Goal: Task Accomplishment & Management: Manage account settings

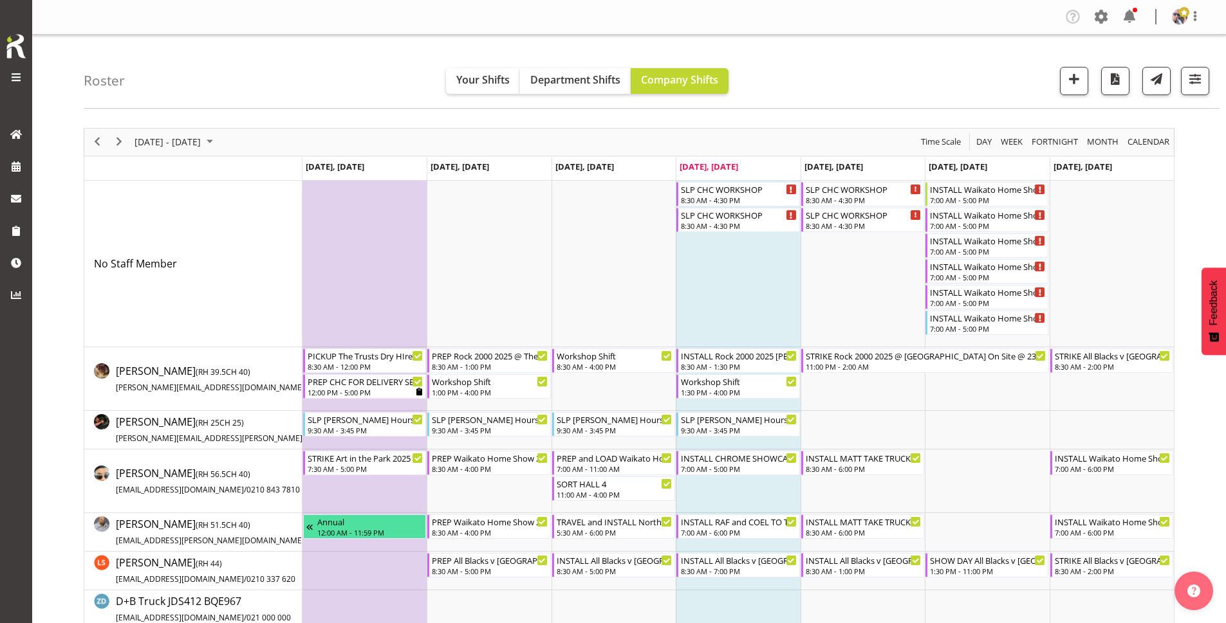
drag, startPoint x: 0, startPoint y: 0, endPoint x: 1207, endPoint y: 87, distance: 1210.0
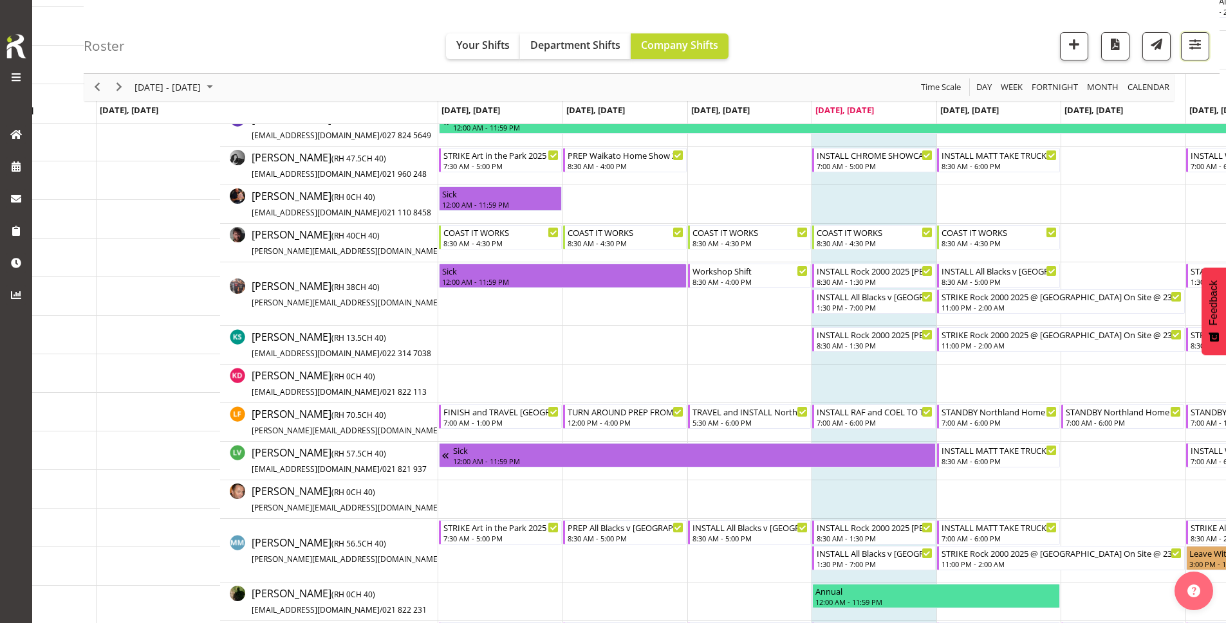
click at [1195, 55] on button "button" at bounding box center [1195, 46] width 28 height 28
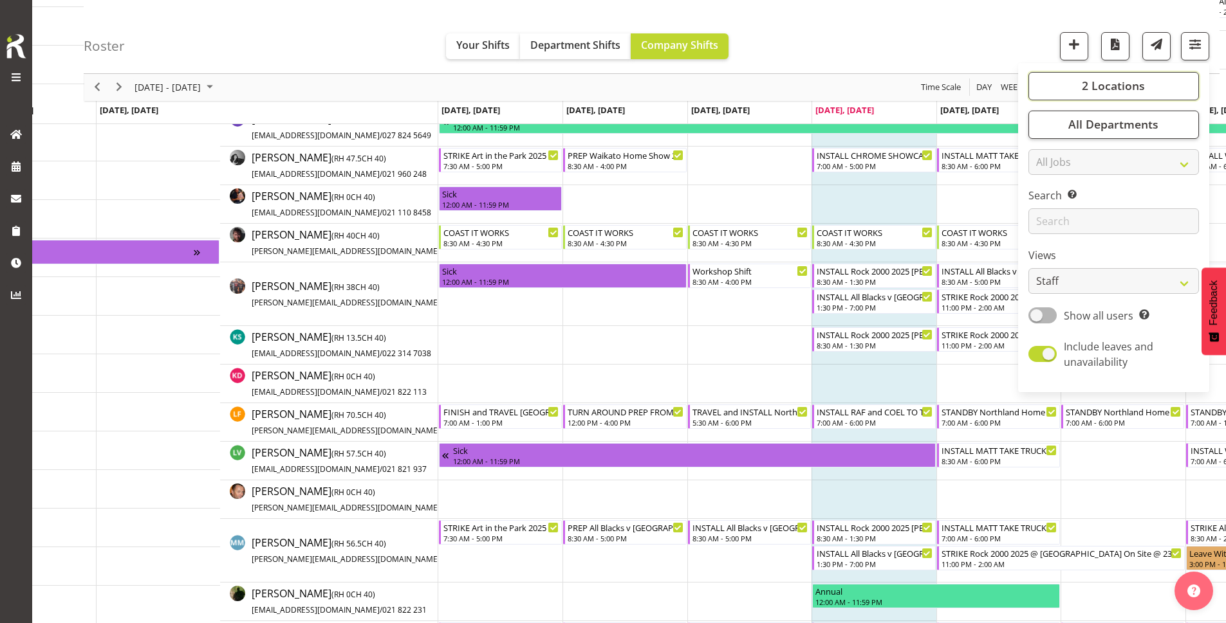
click at [1091, 87] on span "2 Locations" at bounding box center [1112, 85] width 63 height 15
click at [1054, 167] on span "SLP" at bounding box center [1059, 165] width 20 height 10
click at [1047, 167] on input "SLP" at bounding box center [1042, 165] width 8 height 8
checkbox input "false"
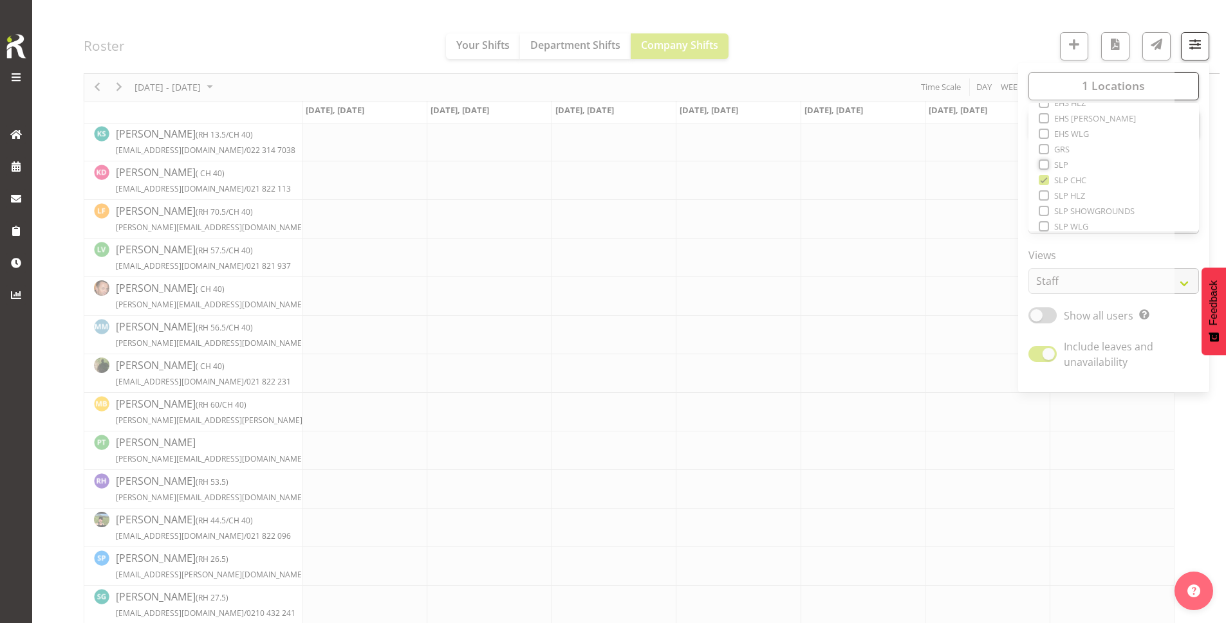
scroll to position [10, 0]
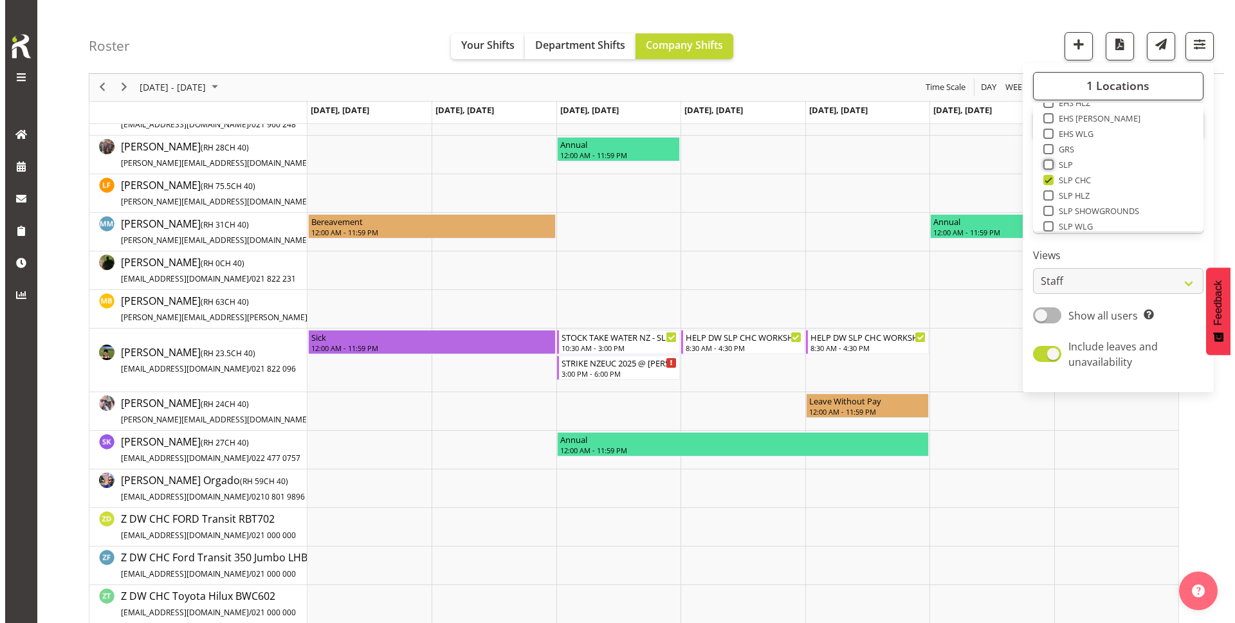
scroll to position [165, 0]
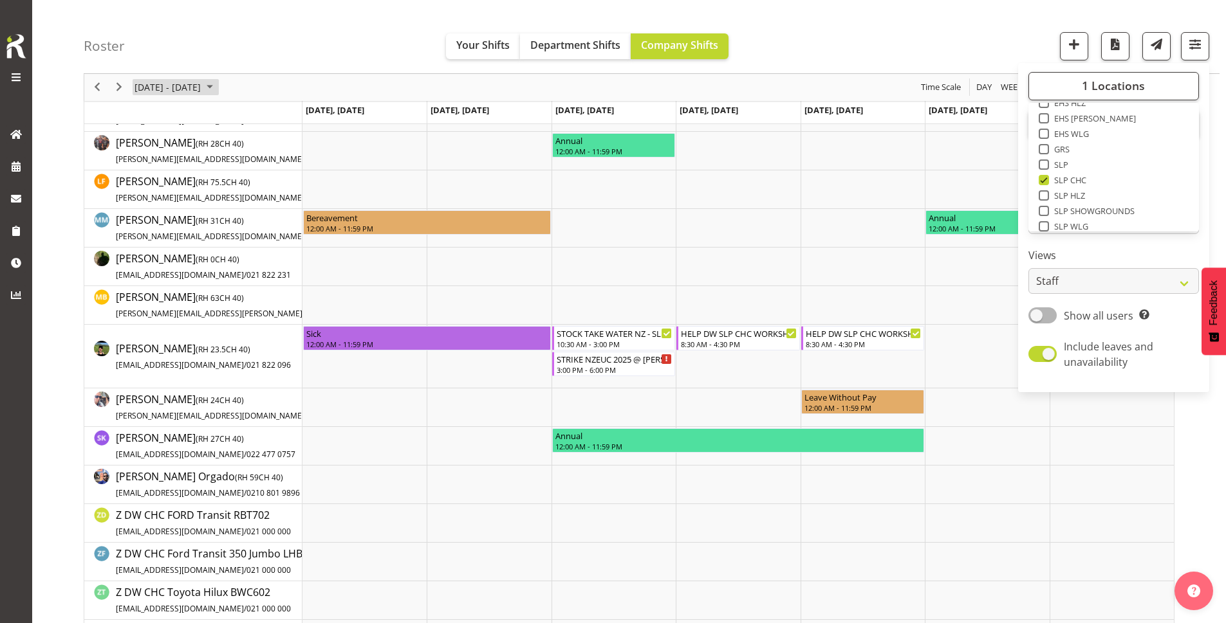
click at [202, 80] on span "[DATE] - [DATE]" at bounding box center [167, 88] width 69 height 16
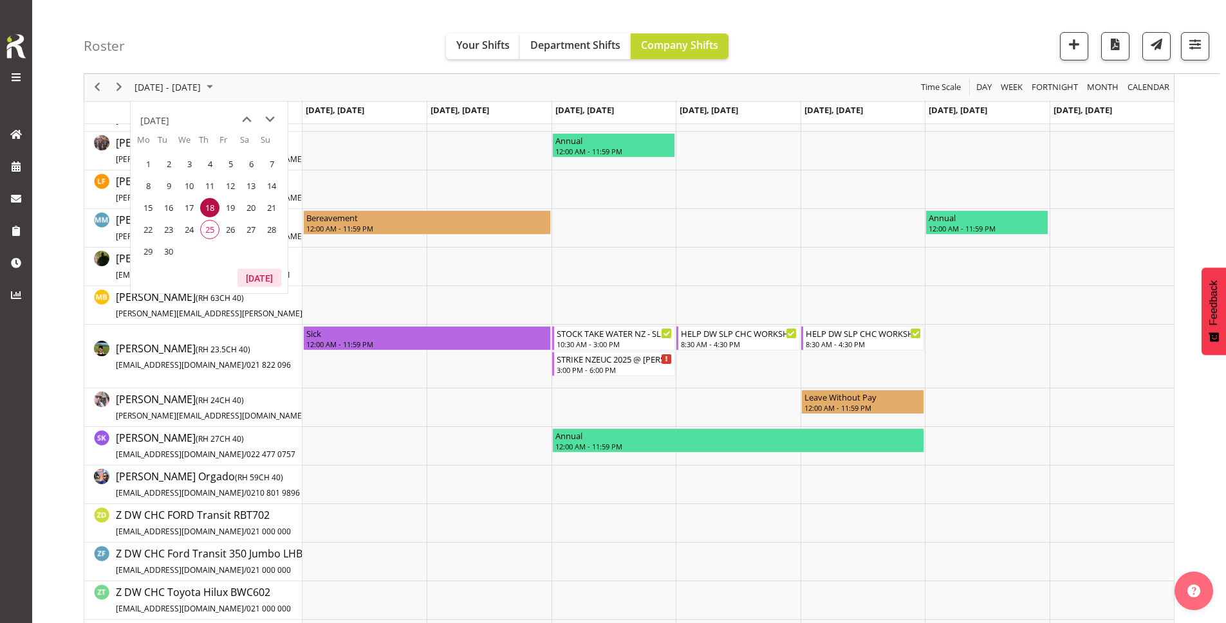
click at [258, 277] on button "[DATE]" at bounding box center [259, 278] width 44 height 18
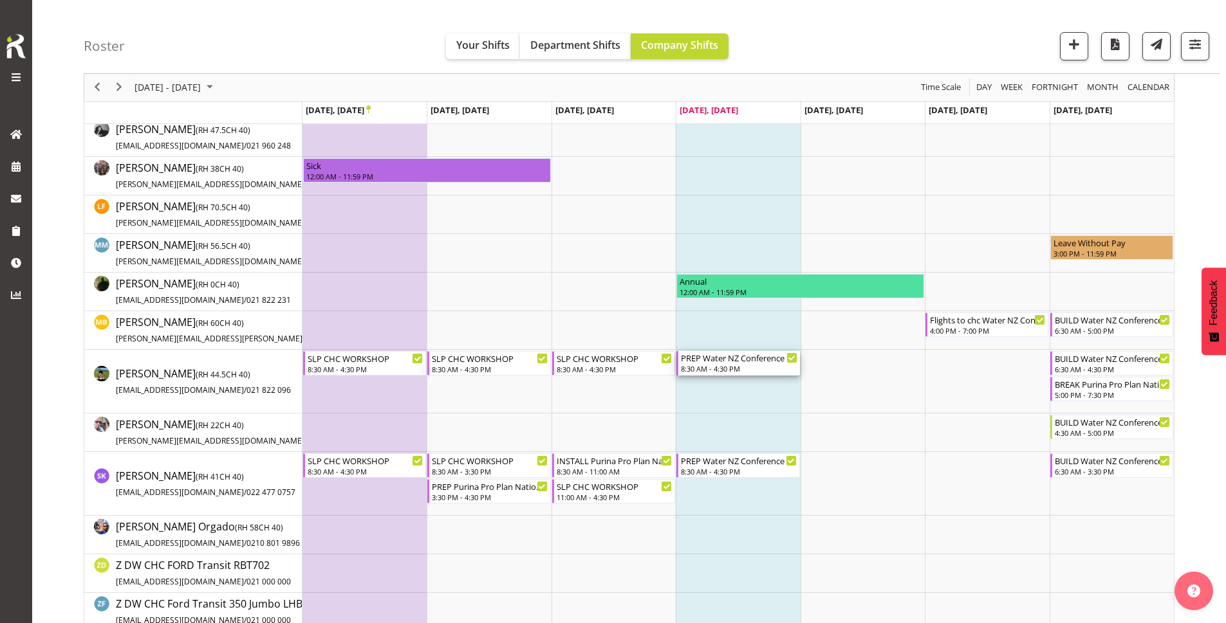
click at [720, 365] on div "8:30 AM - 4:30 PM" at bounding box center [739, 368] width 116 height 10
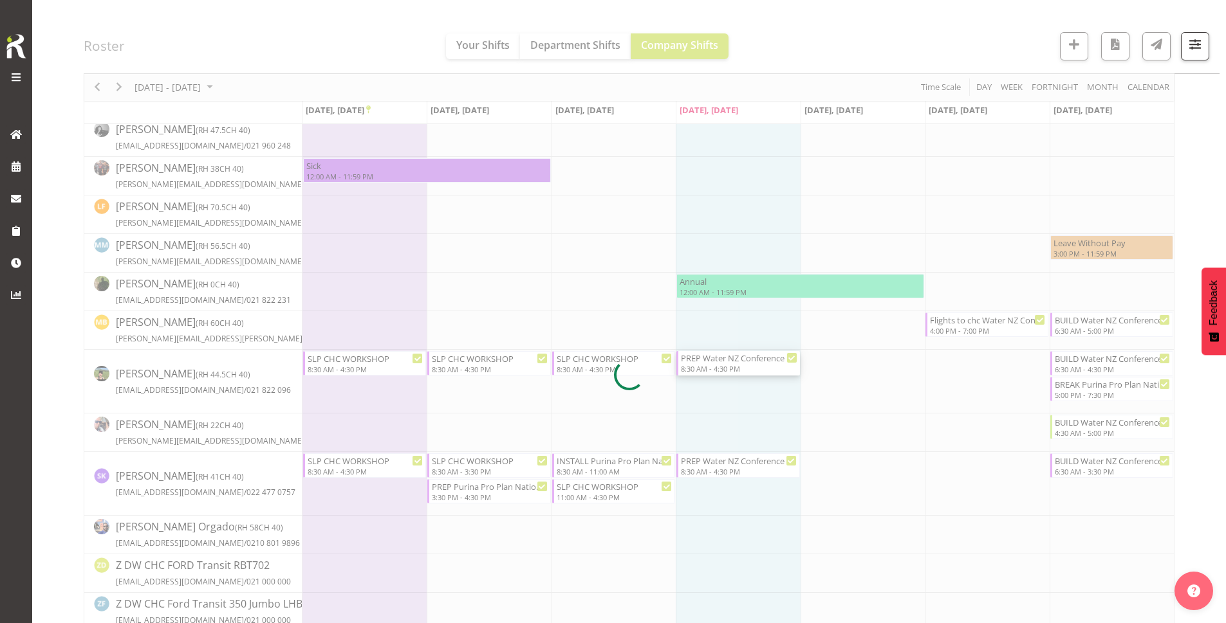
select select
select select "8"
select select "2025"
select select "16"
select select "30"
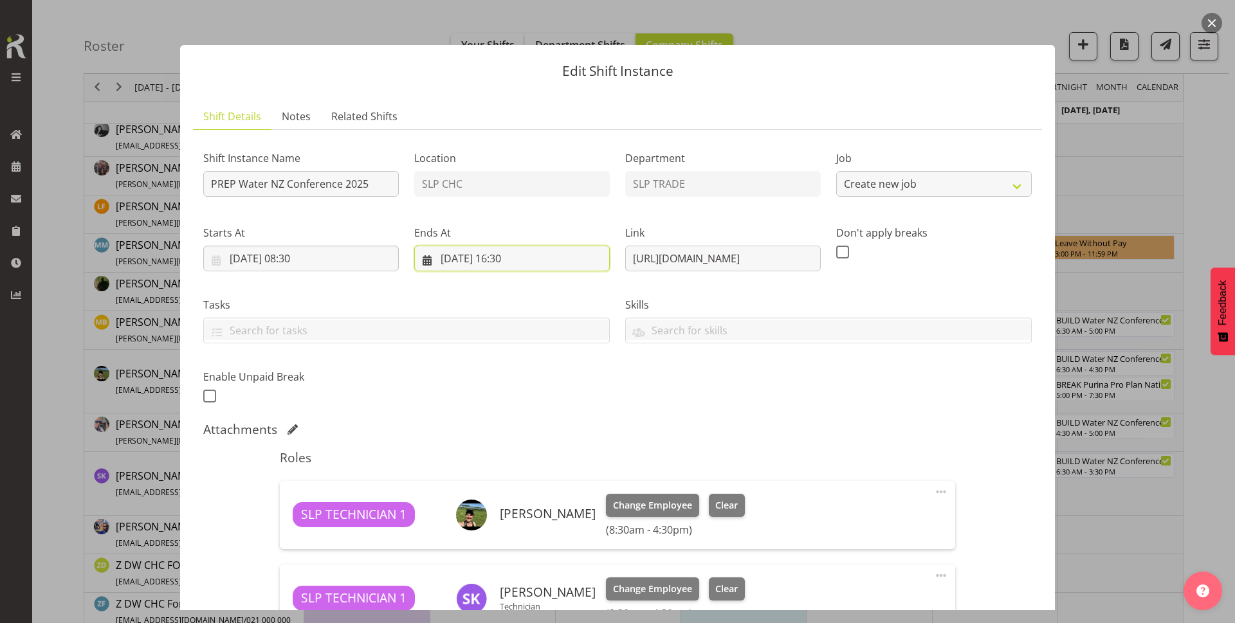
select select "10258"
click at [524, 259] on input "[DATE] 16:30" at bounding box center [512, 259] width 196 height 26
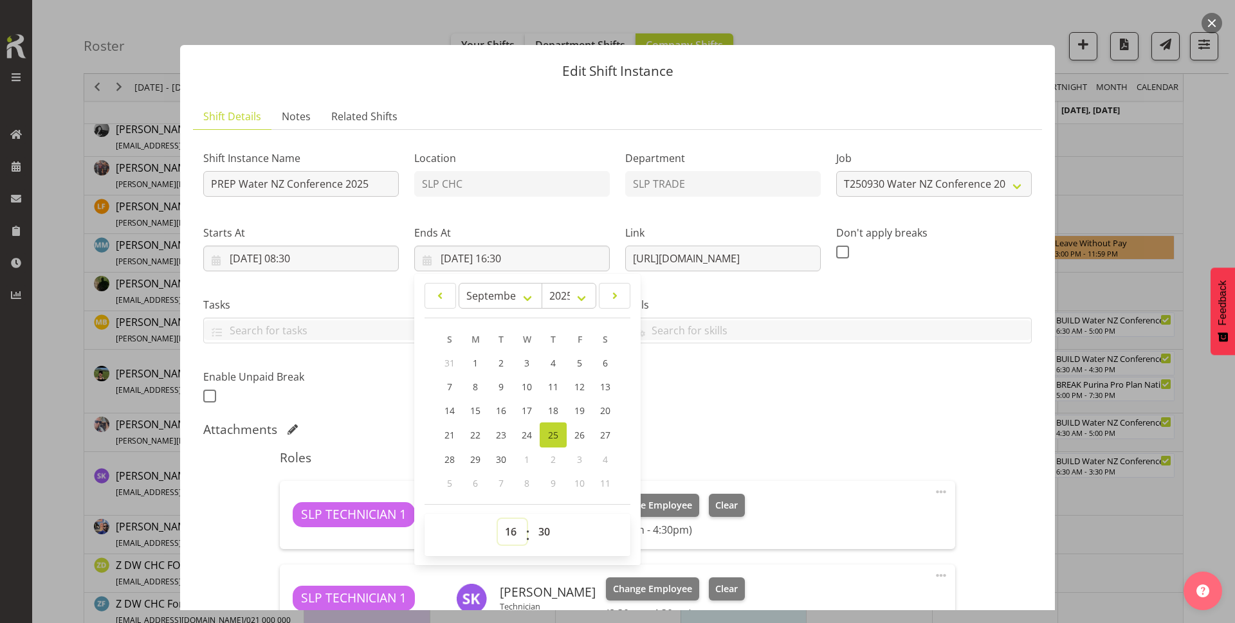
click at [508, 538] on select "00 01 02 03 04 05 06 07 08 09 10 11 12 13 14 15 16 17 18 19 20 21 22 23" at bounding box center [512, 532] width 29 height 26
select select "10"
click at [498, 519] on select "00 01 02 03 04 05 06 07 08 09 10 11 12 13 14 15 16 17 18 19 20 21 22 23" at bounding box center [512, 532] width 29 height 26
type input "[DATE] 10:30"
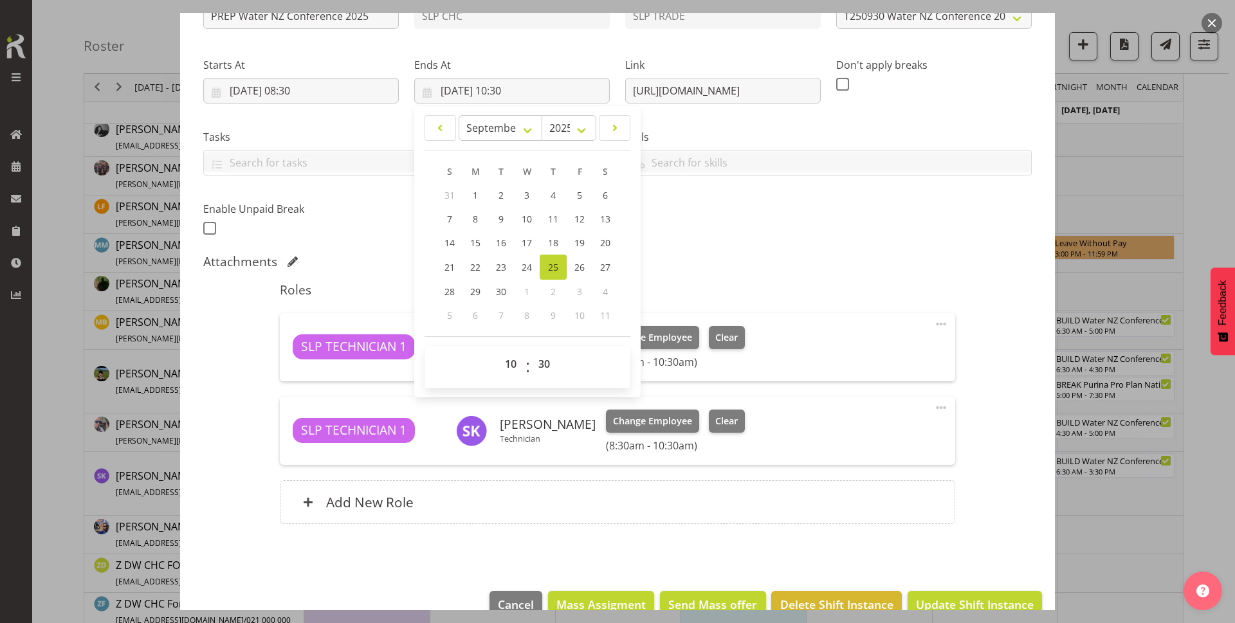
scroll to position [170, 0]
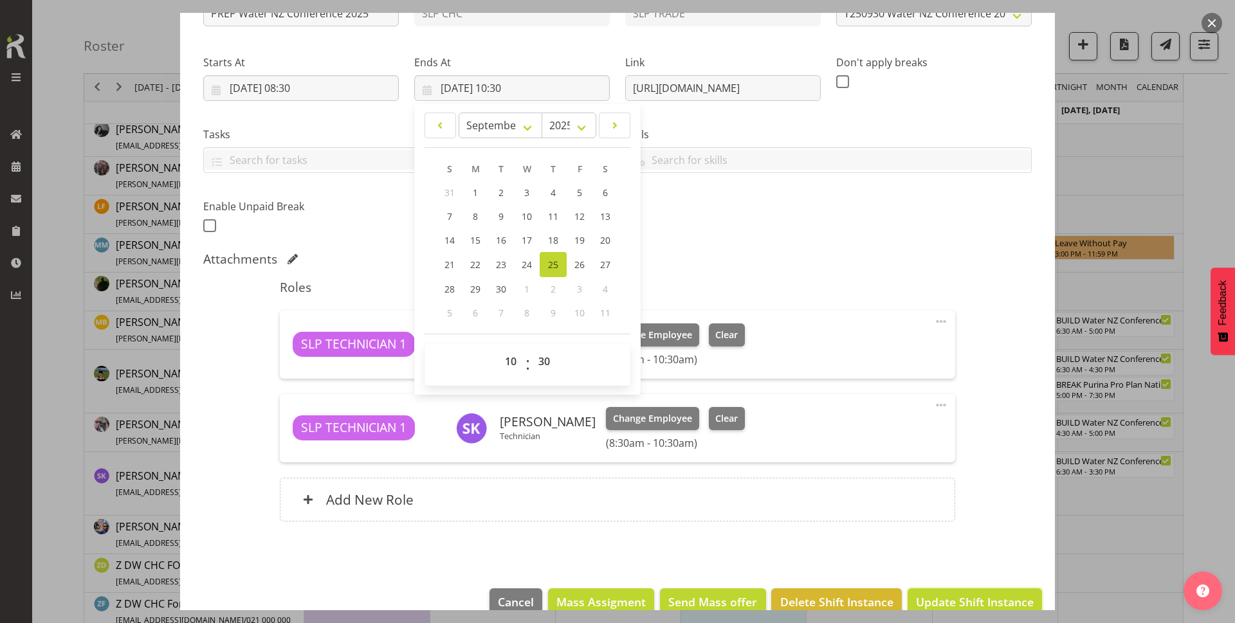
click at [931, 597] on span "Update Shift Instance" at bounding box center [975, 602] width 118 height 17
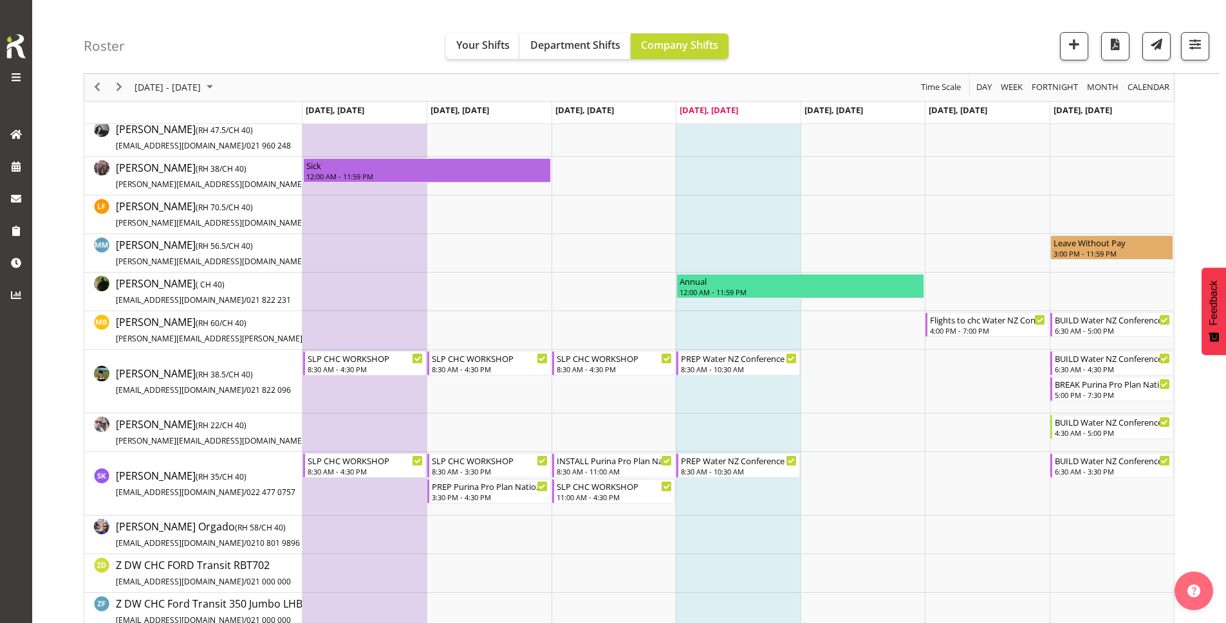
scroll to position [0, 0]
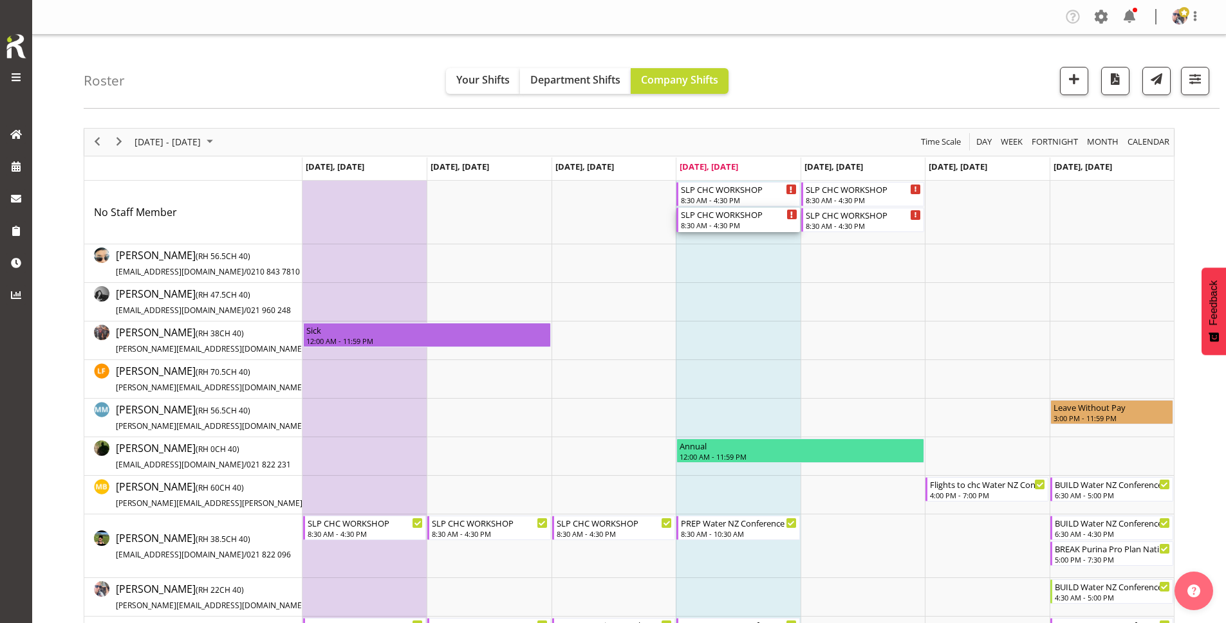
click at [736, 208] on div "SLP CHC WORKSHOP 8:30 AM - 4:30 PM" at bounding box center [737, 220] width 123 height 24
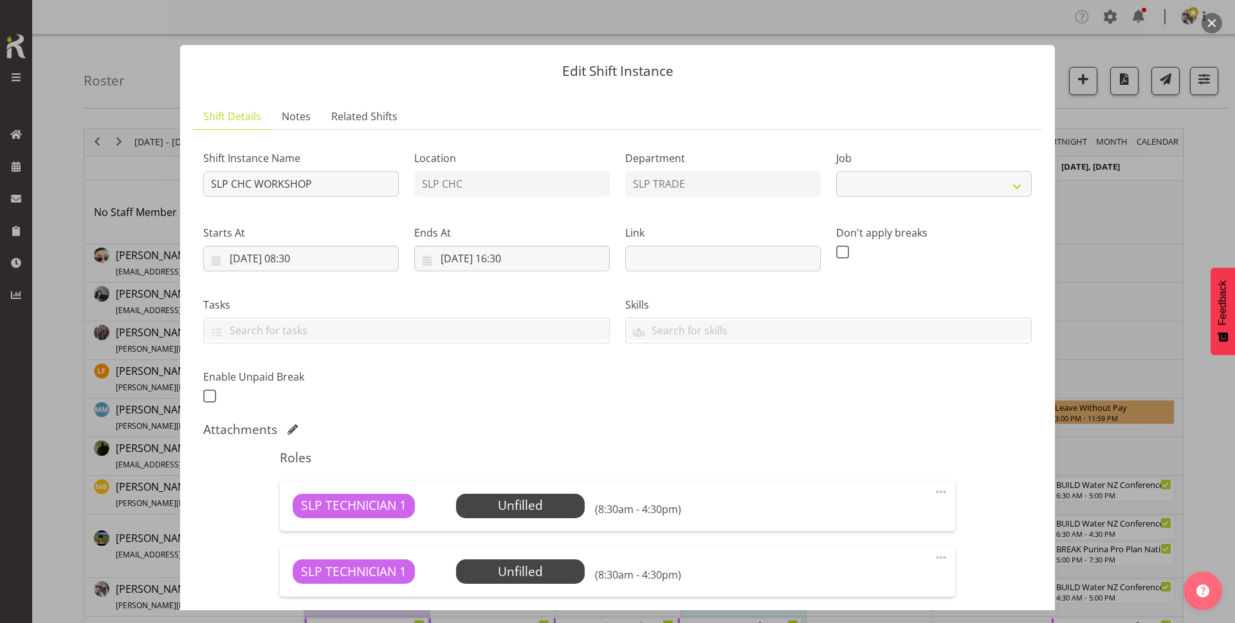
select select "45"
click at [358, 253] on input "[DATE] 08:30" at bounding box center [301, 259] width 196 height 26
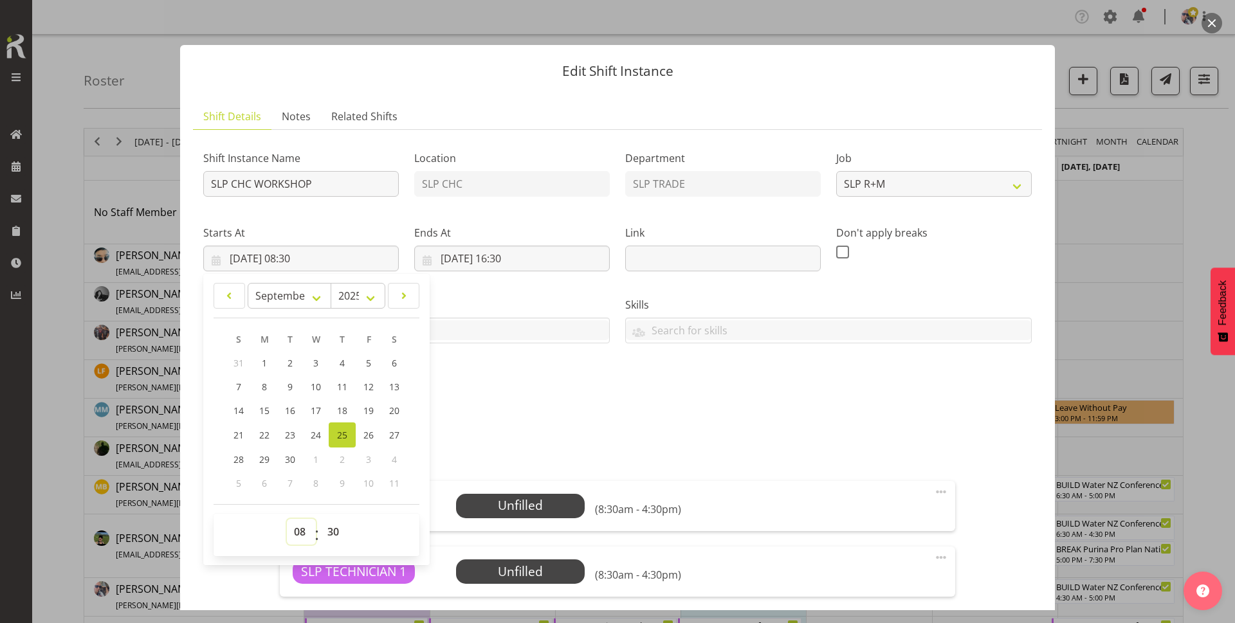
click at [297, 534] on select "00 01 02 03 04 05 06 07 08 09 10 11 12 13 14 15 16 17 18 19 20 21 22 23" at bounding box center [301, 532] width 29 height 26
select select "10"
click at [287, 519] on select "00 01 02 03 04 05 06 07 08 09 10 11 12 13 14 15 16 17 18 19 20 21 22 23" at bounding box center [301, 532] width 29 height 26
type input "[DATE] 10:30"
click at [0, 0] on span "Select Employee" at bounding box center [0, 0] width 0 height 0
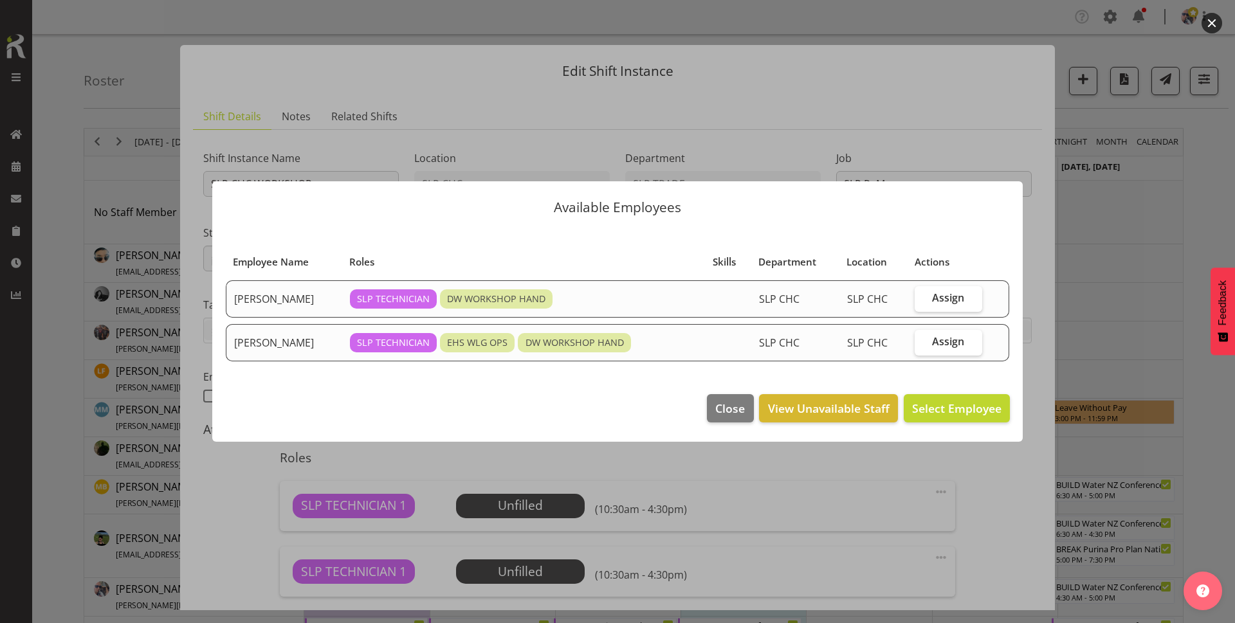
click at [919, 298] on label "Assign" at bounding box center [949, 299] width 68 height 26
click at [919, 298] on input "Assign" at bounding box center [919, 298] width 8 height 8
checkbox input "true"
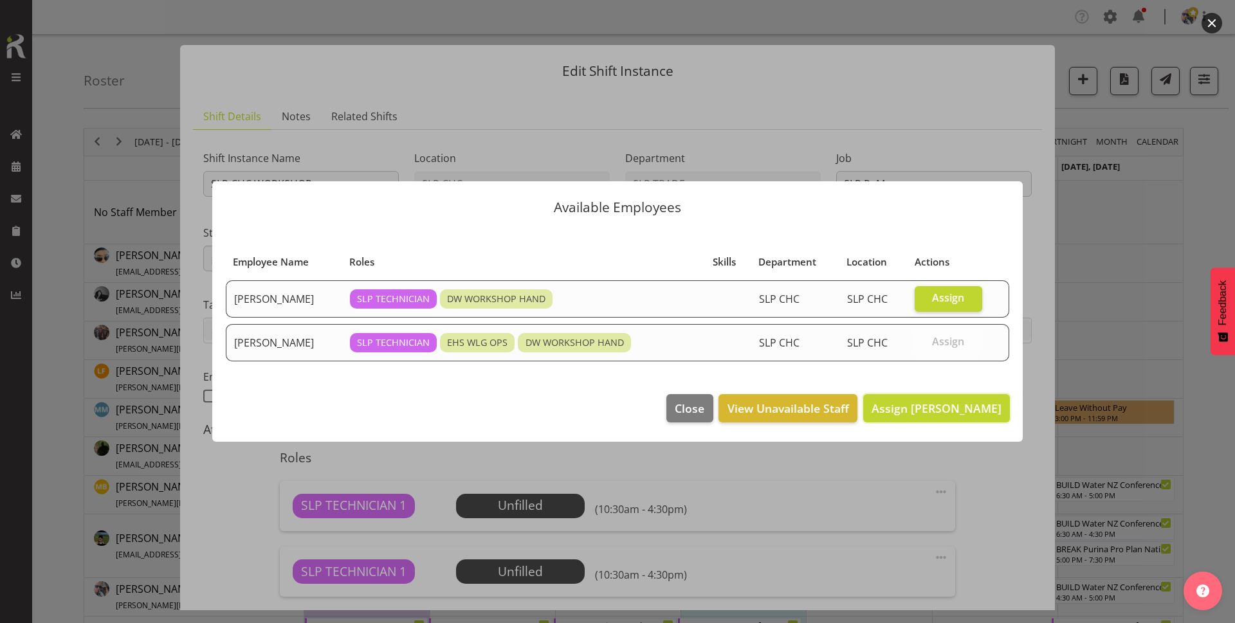
click at [920, 414] on span "Assign [PERSON_NAME]" at bounding box center [937, 408] width 130 height 15
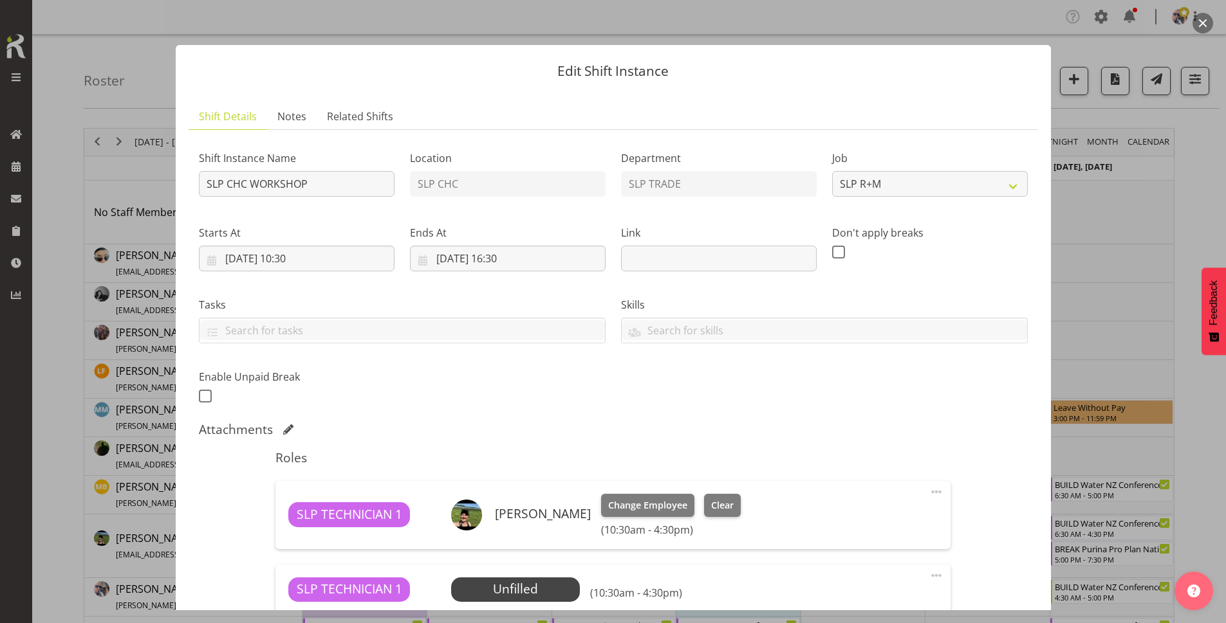
click at [0, 0] on span "Select Employee" at bounding box center [0, 0] width 0 height 0
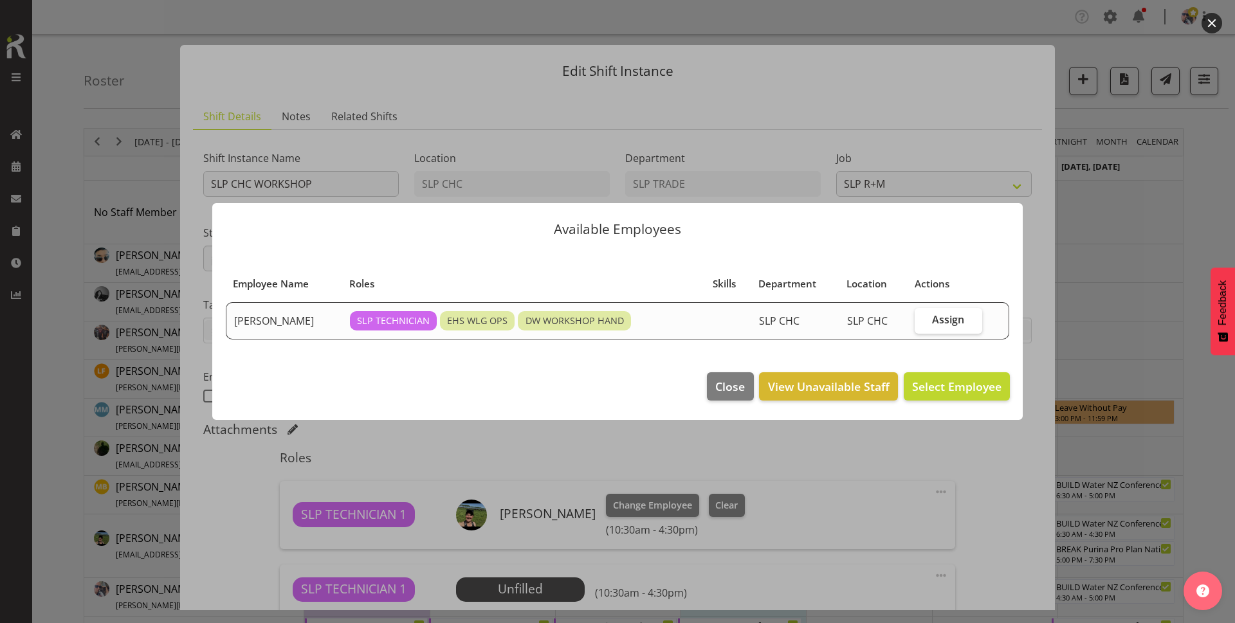
click at [945, 323] on span "Assign" at bounding box center [948, 319] width 32 height 13
click at [923, 323] on input "Assign" at bounding box center [919, 320] width 8 height 8
checkbox input "true"
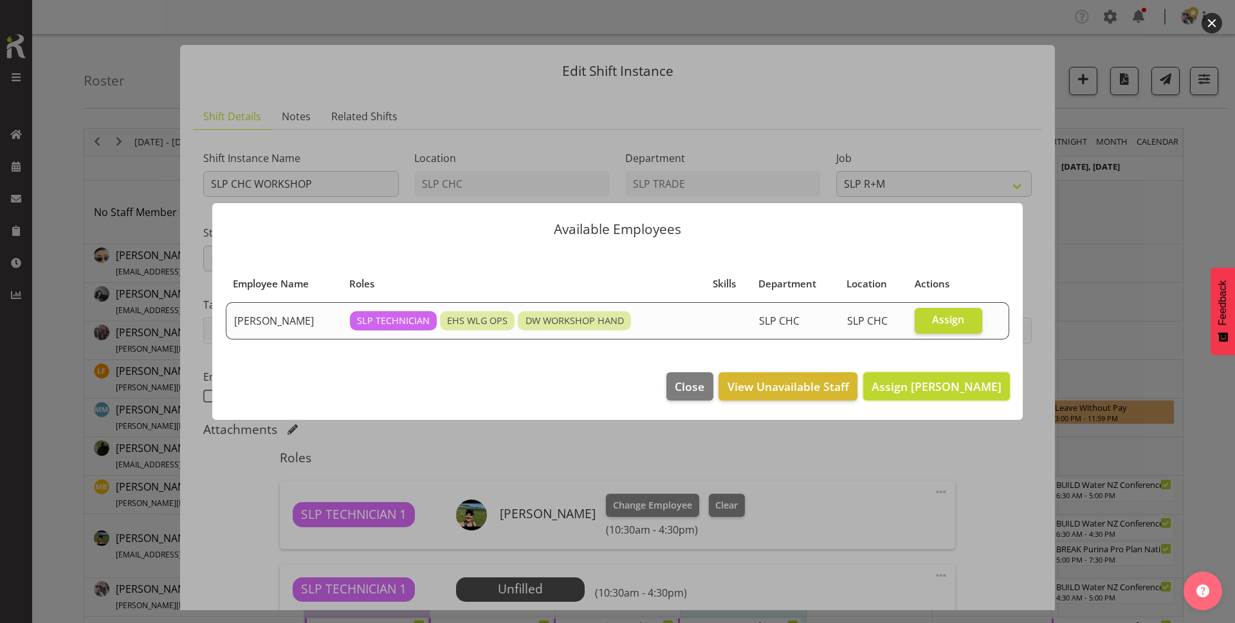
click at [939, 391] on span "Assign [PERSON_NAME]" at bounding box center [937, 386] width 130 height 15
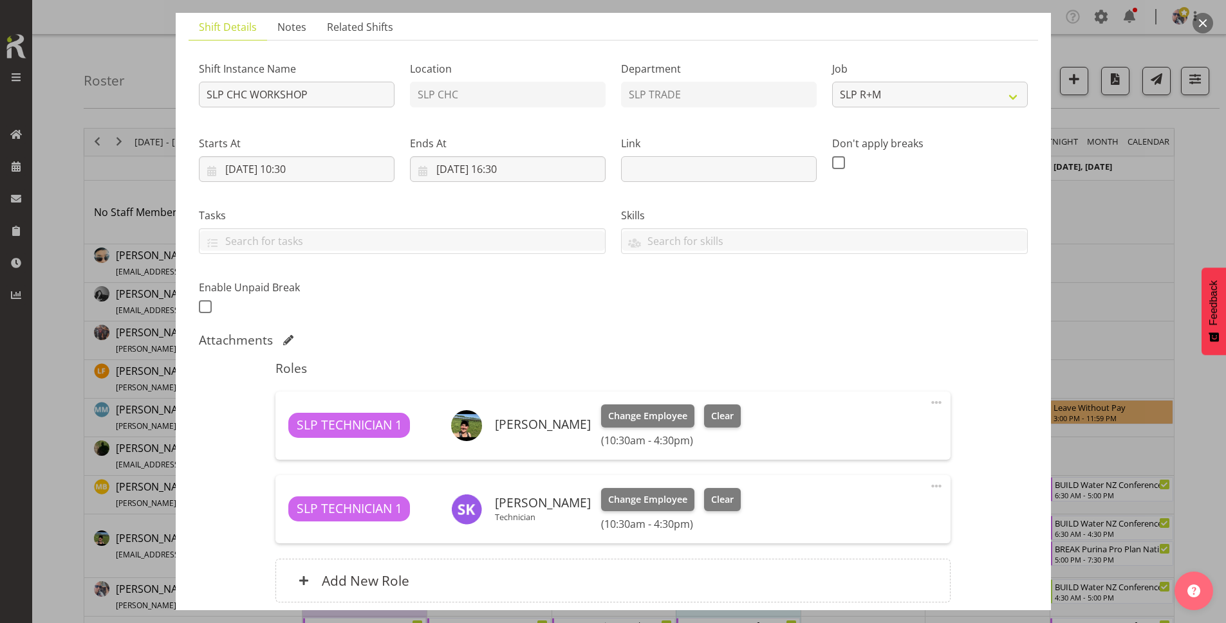
scroll to position [196, 0]
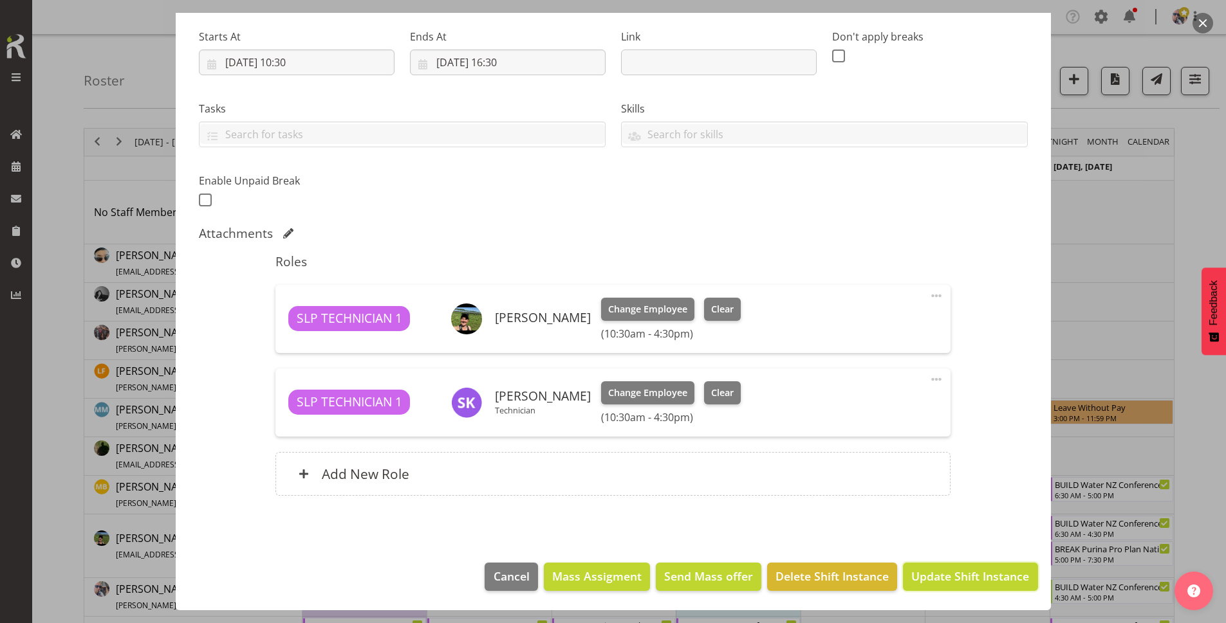
click at [945, 576] on span "Update Shift Instance" at bounding box center [970, 576] width 118 height 17
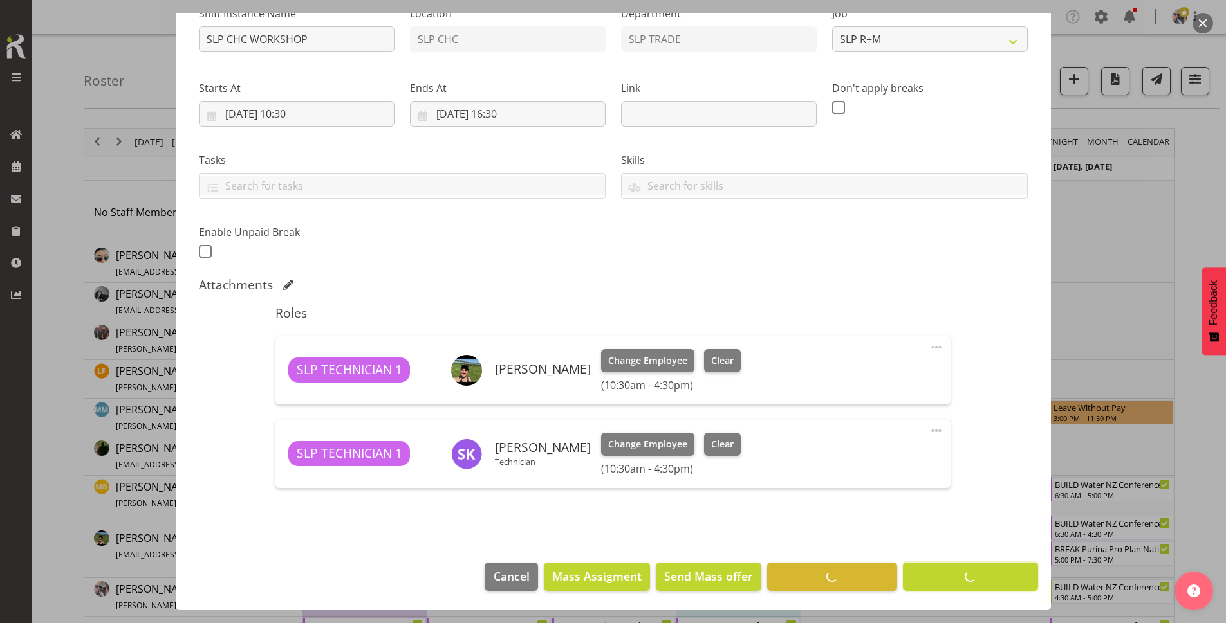
scroll to position [145, 0]
